Goal: Ask a question

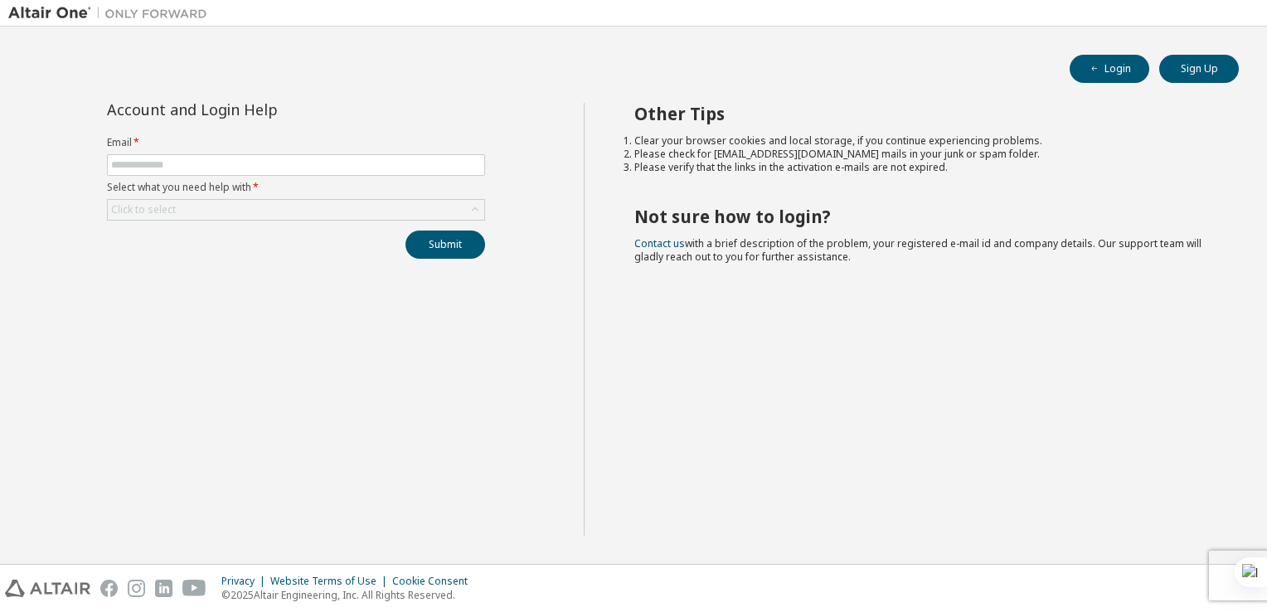
click at [225, 151] on form "Email * Select what you need help with * Click to select" at bounding box center [296, 178] width 378 height 85
click at [206, 164] on input "text" at bounding box center [296, 164] width 370 height 13
type input "**********"
click at [219, 211] on div "Click to select" at bounding box center [296, 210] width 376 height 20
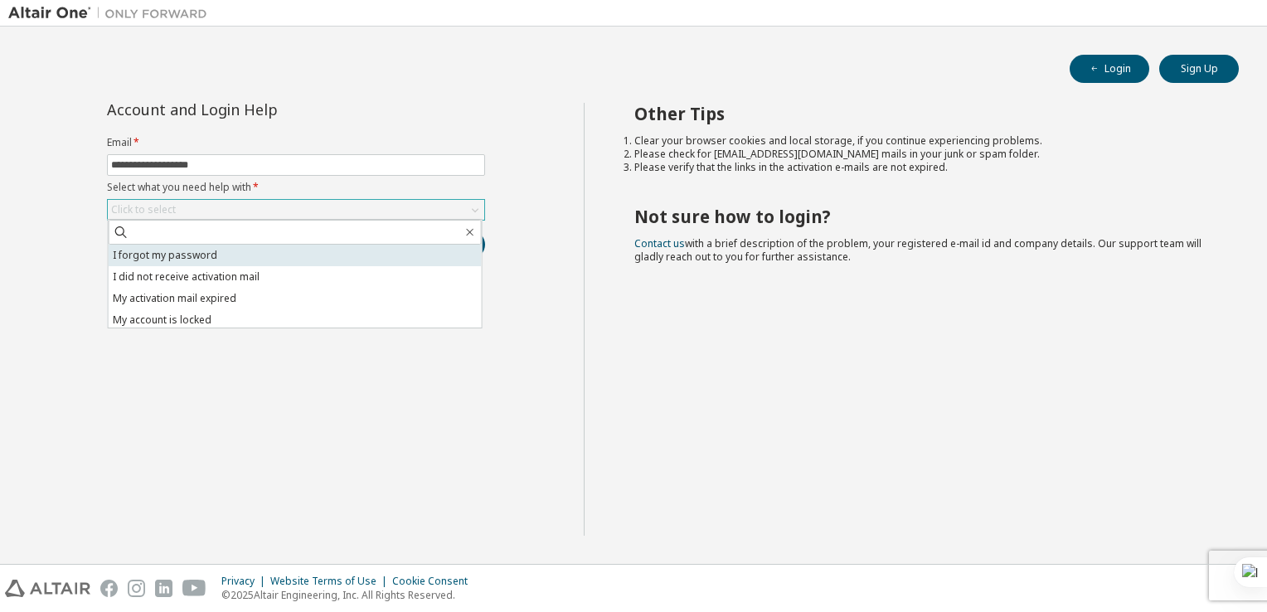
click at [206, 246] on li "I forgot my password" at bounding box center [295, 256] width 373 height 22
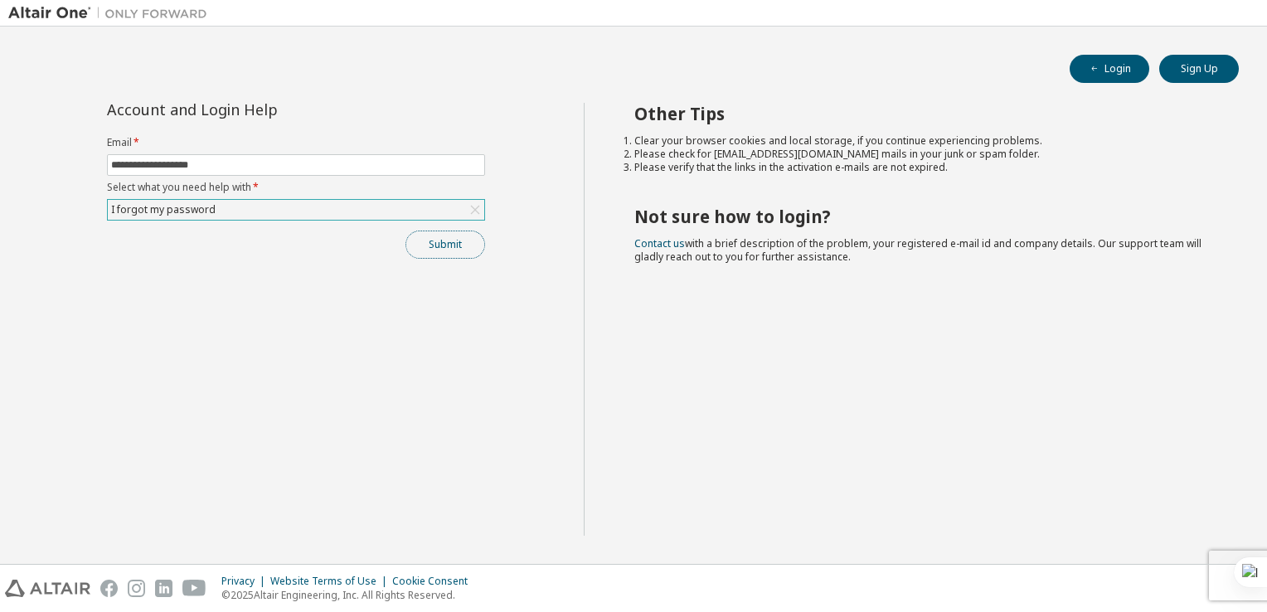
click at [409, 245] on button "Submit" at bounding box center [445, 244] width 80 height 28
click at [434, 244] on button "Submit" at bounding box center [445, 244] width 80 height 28
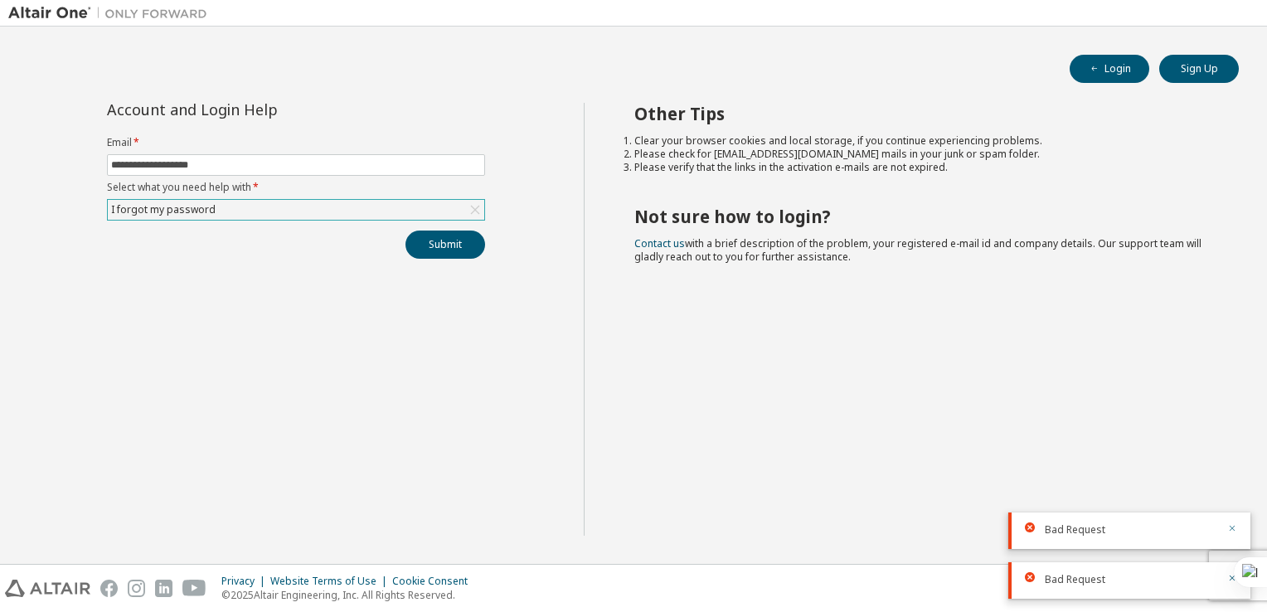
click at [1233, 529] on icon "button" at bounding box center [1232, 529] width 6 height 6
